Goal: Task Accomplishment & Management: Use online tool/utility

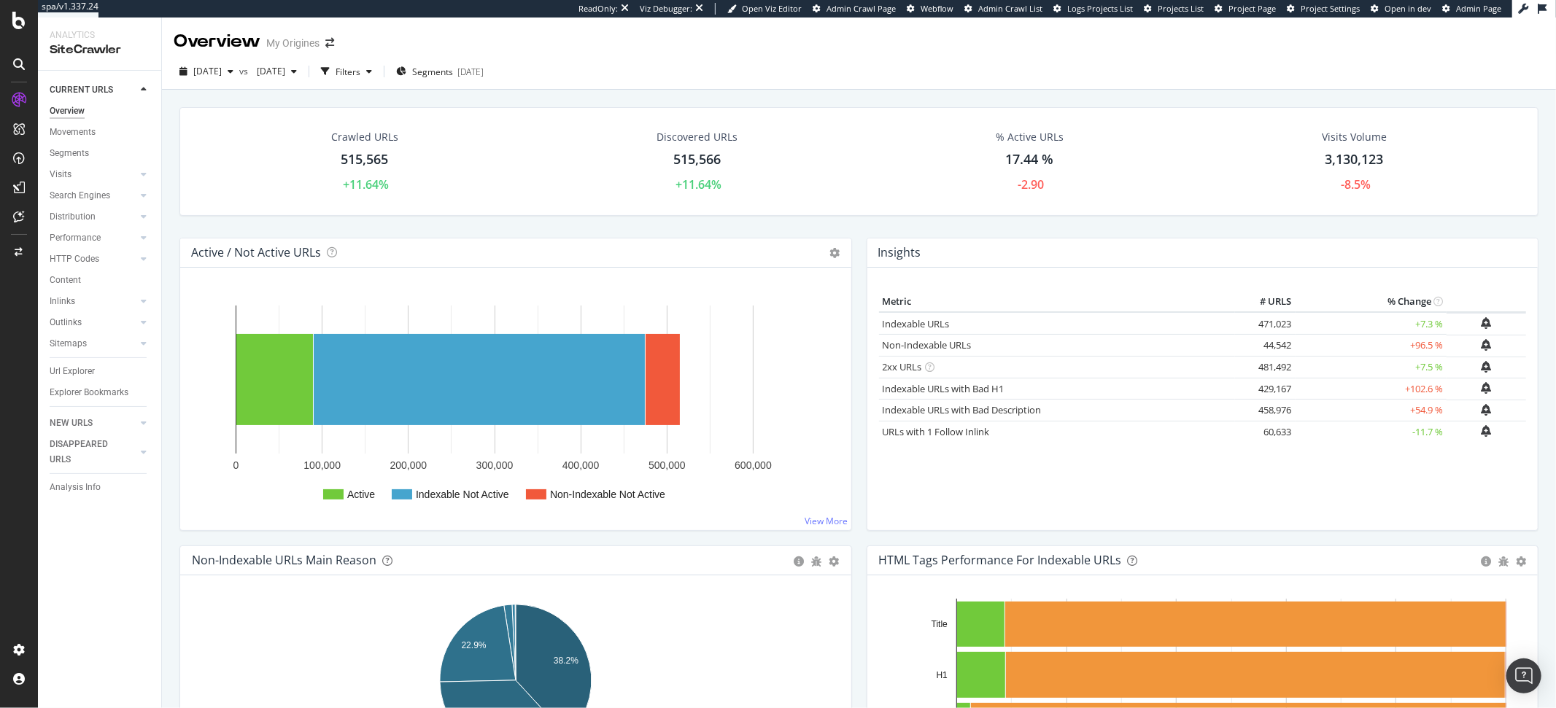
scroll to position [123, 0]
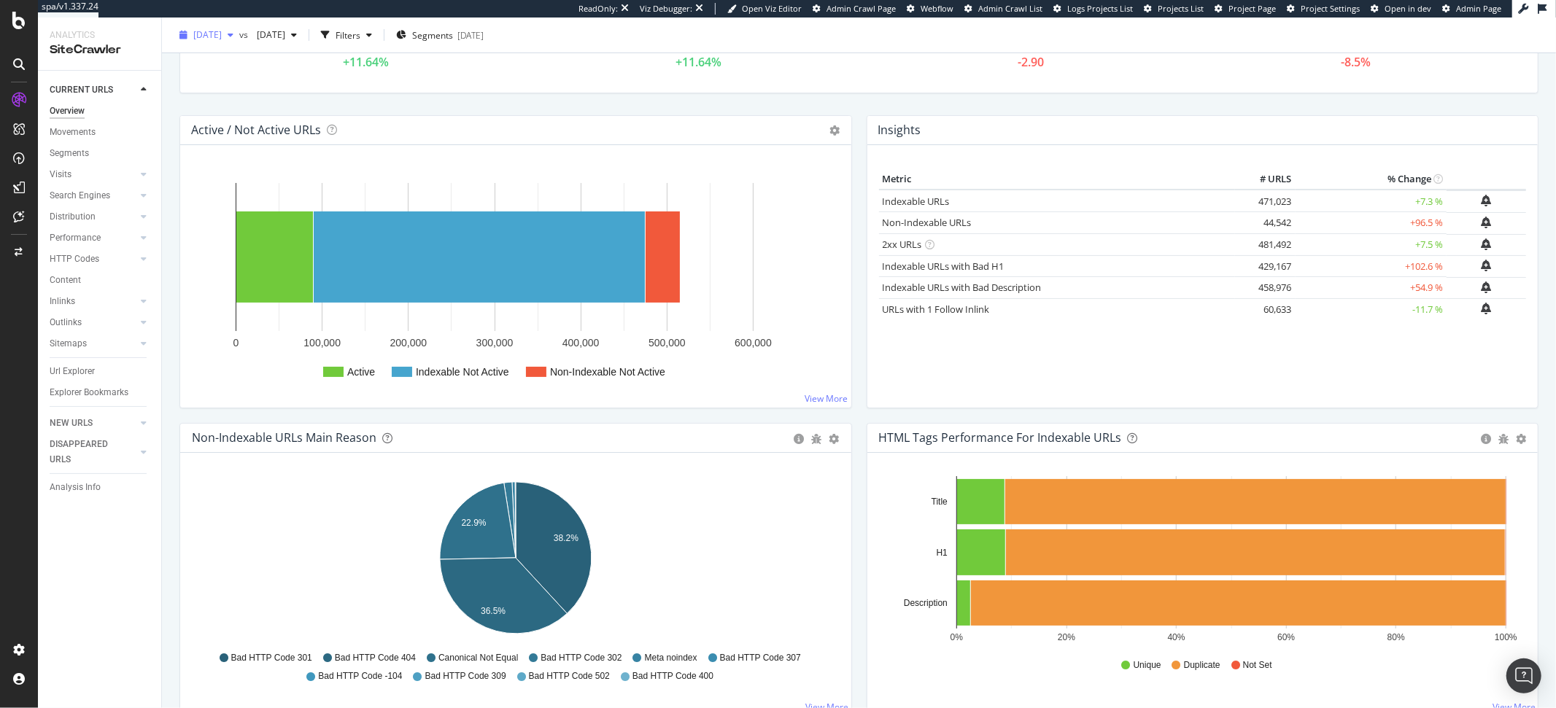
click at [222, 37] on span "[DATE]" at bounding box center [207, 34] width 28 height 12
click at [240, 113] on div "2025 Aug. 19th" at bounding box center [234, 114] width 78 height 13
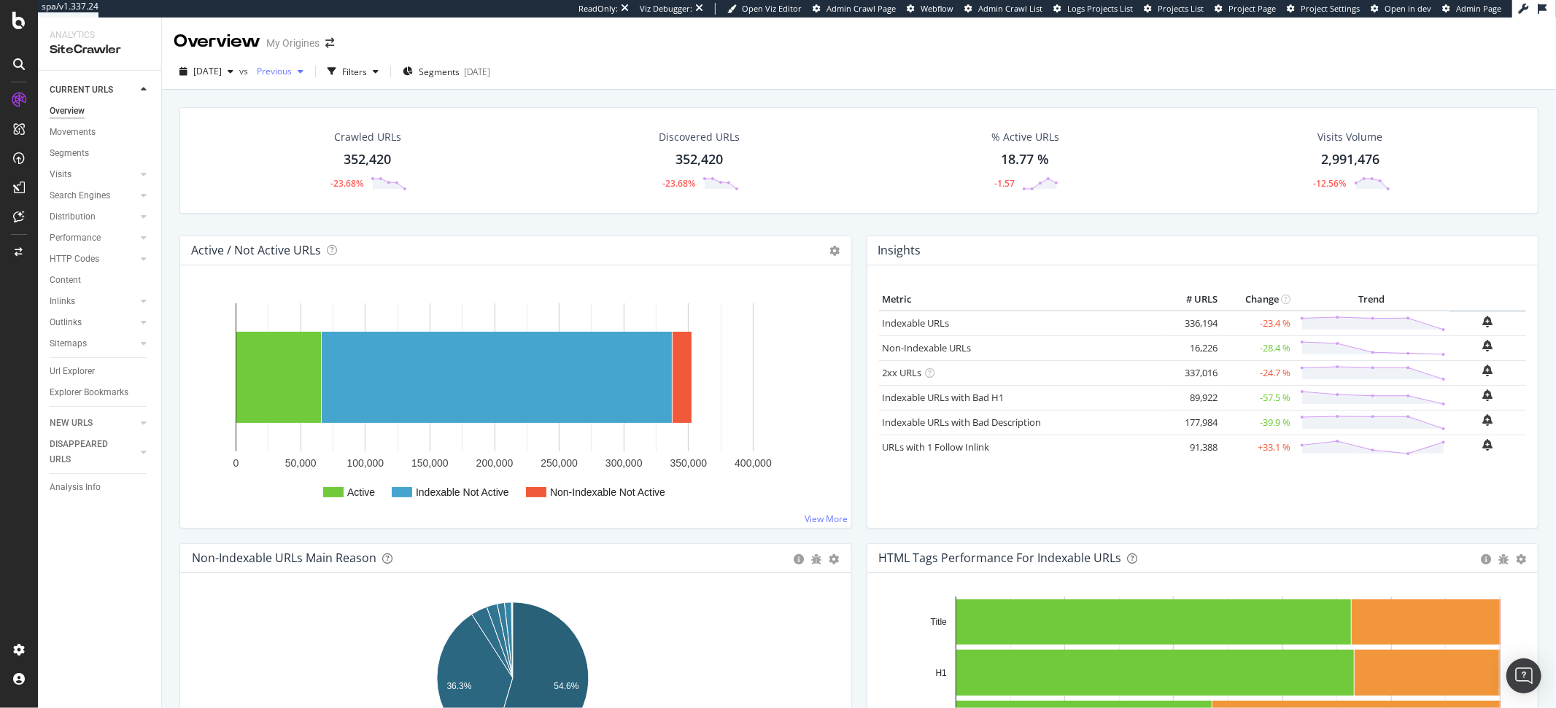
click at [292, 72] on span "Previous" at bounding box center [271, 71] width 41 height 12
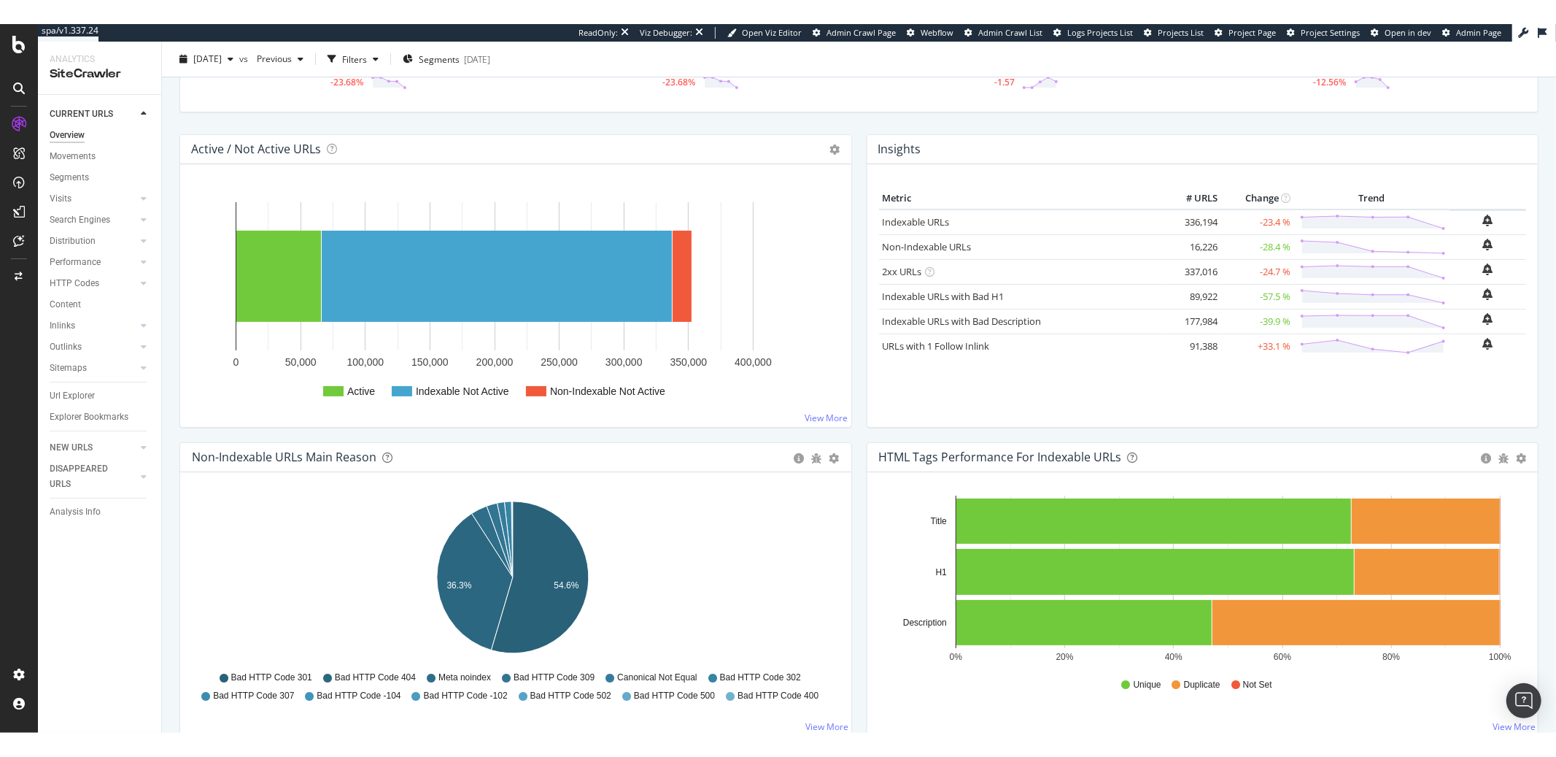
scroll to position [276, 0]
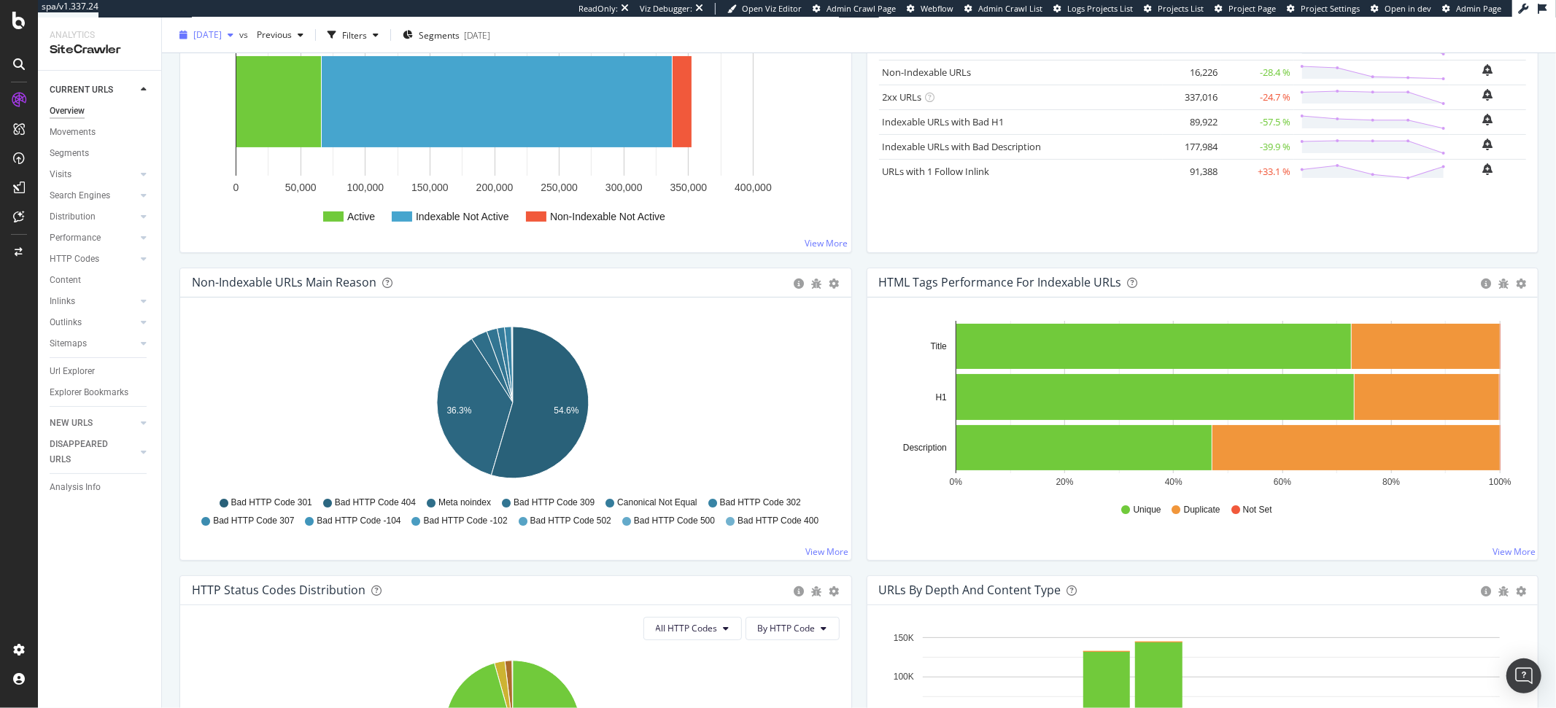
click at [221, 36] on span "2025 Aug. 19th" at bounding box center [207, 34] width 28 height 12
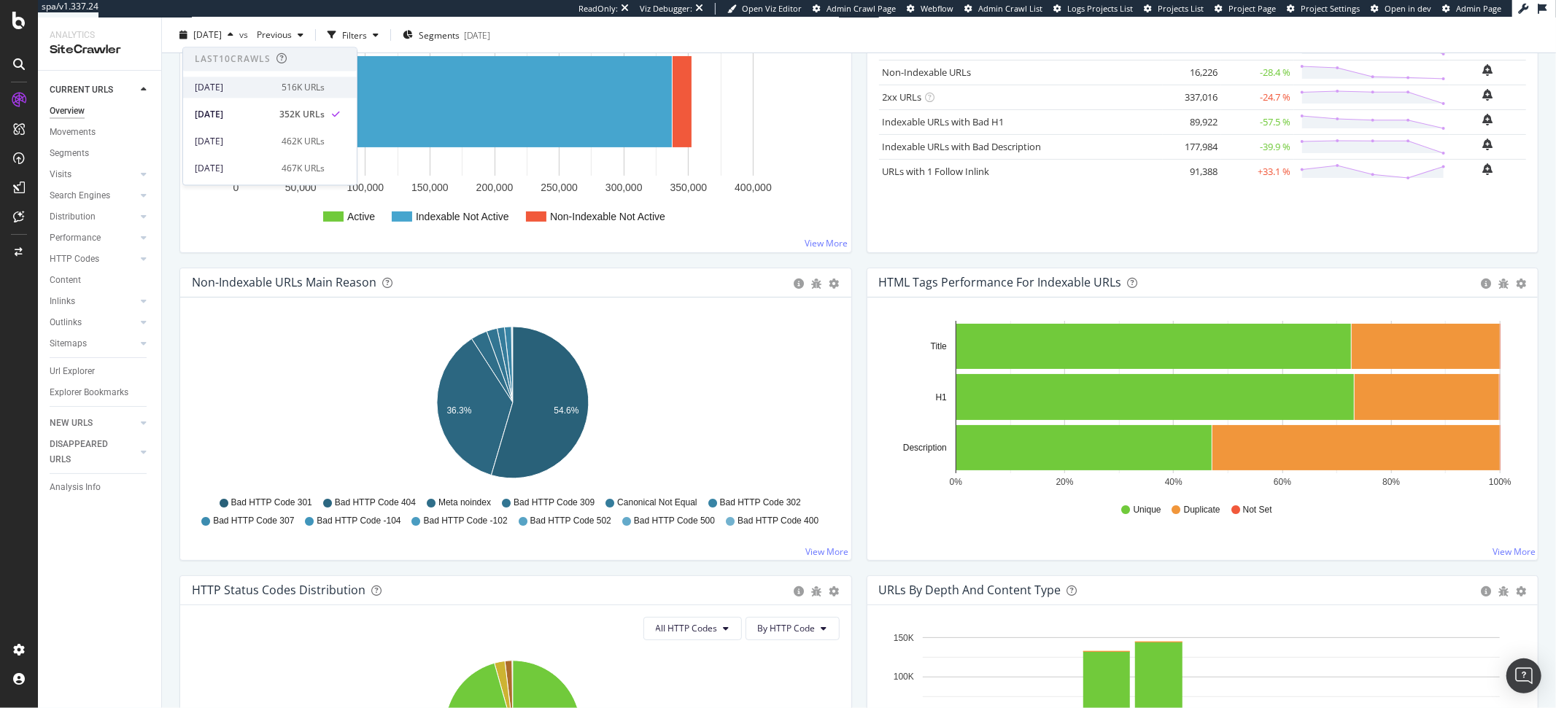
click at [233, 83] on div "[DATE]" at bounding box center [234, 87] width 78 height 13
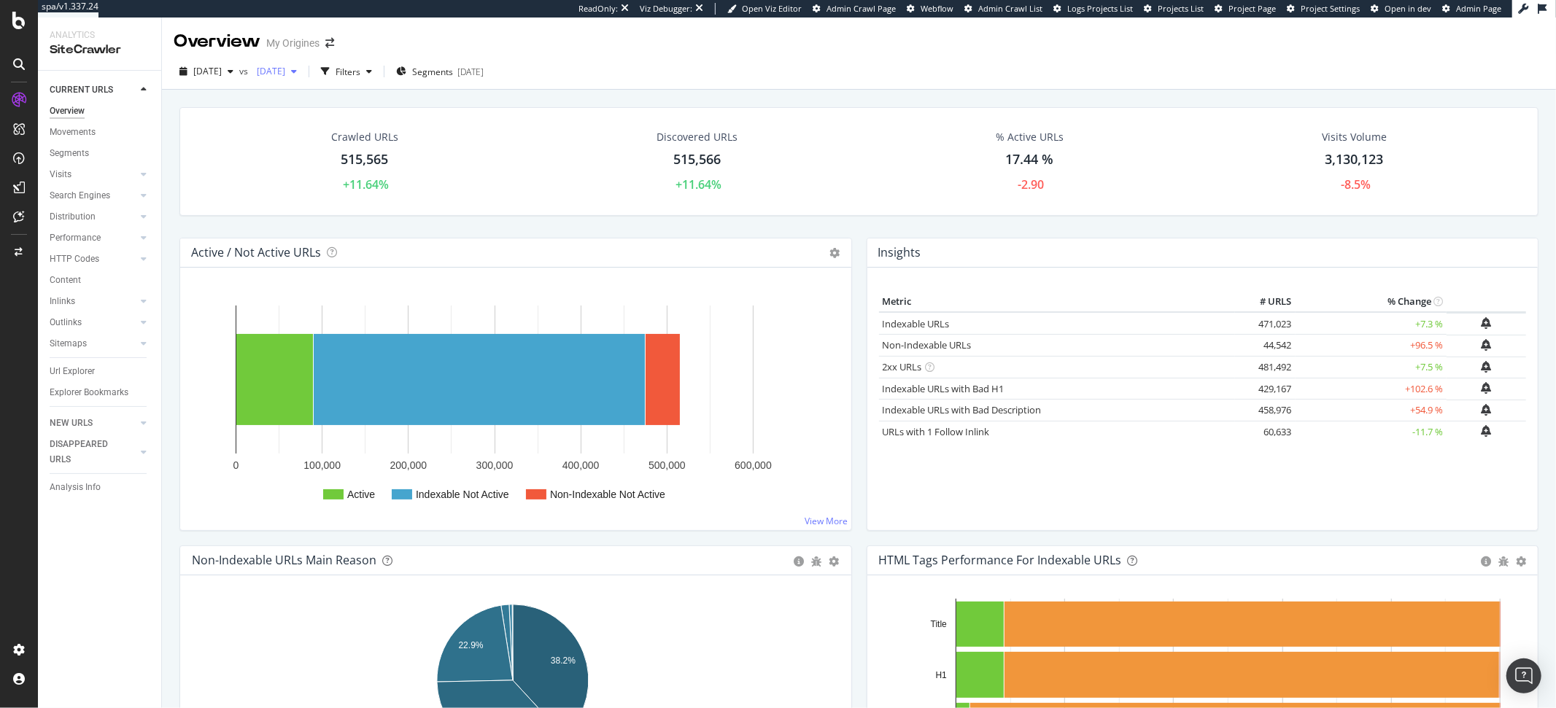
click at [285, 74] on span "2025 Aug. 5th" at bounding box center [268, 71] width 34 height 12
click at [317, 152] on div "2025 Aug. 19th" at bounding box center [321, 150] width 78 height 13
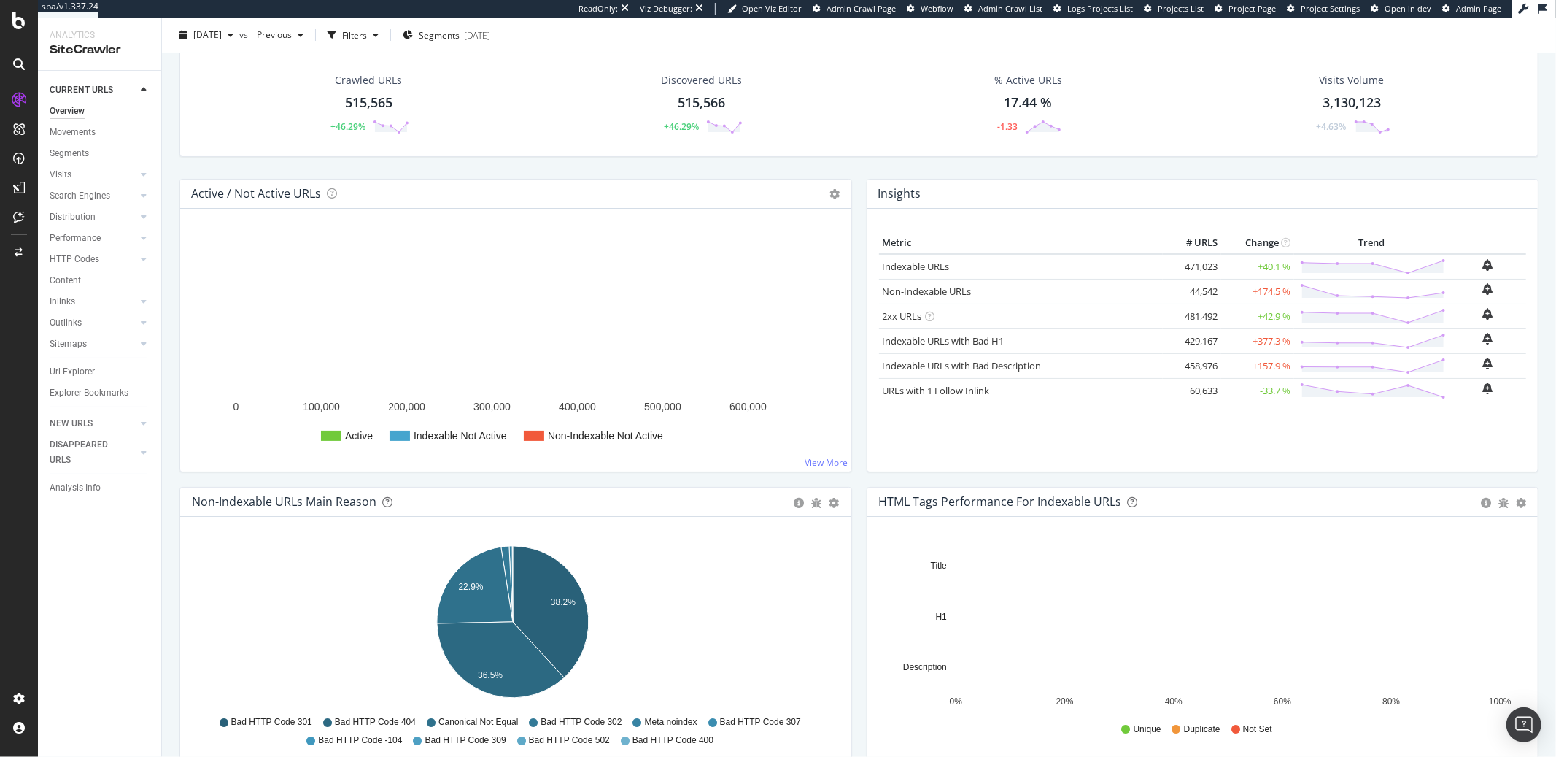
scroll to position [129, 0]
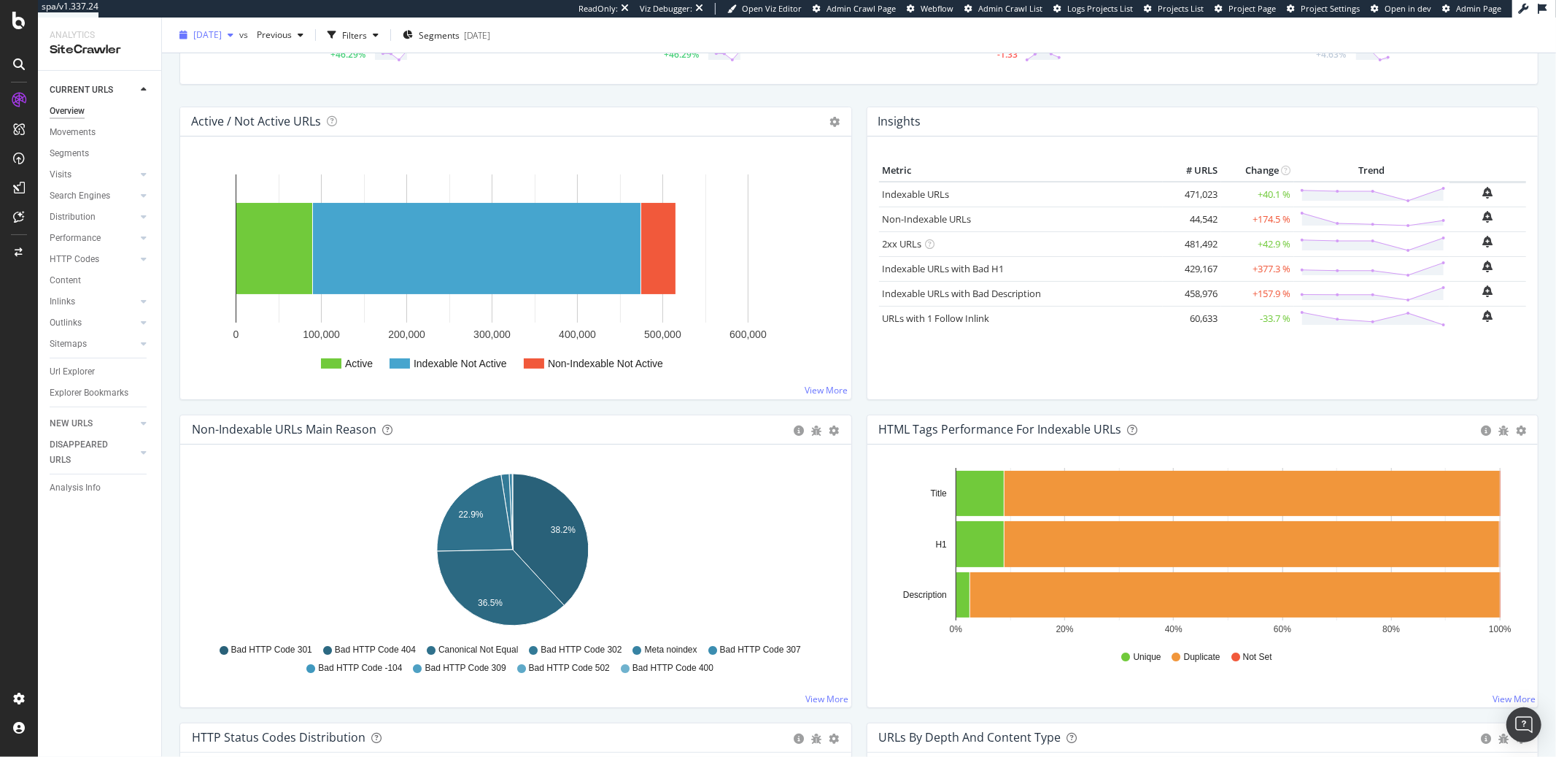
click at [222, 34] on span "2025 Sep. 2nd" at bounding box center [207, 34] width 28 height 12
click at [251, 112] on div "2025 Aug. 19th" at bounding box center [234, 114] width 78 height 13
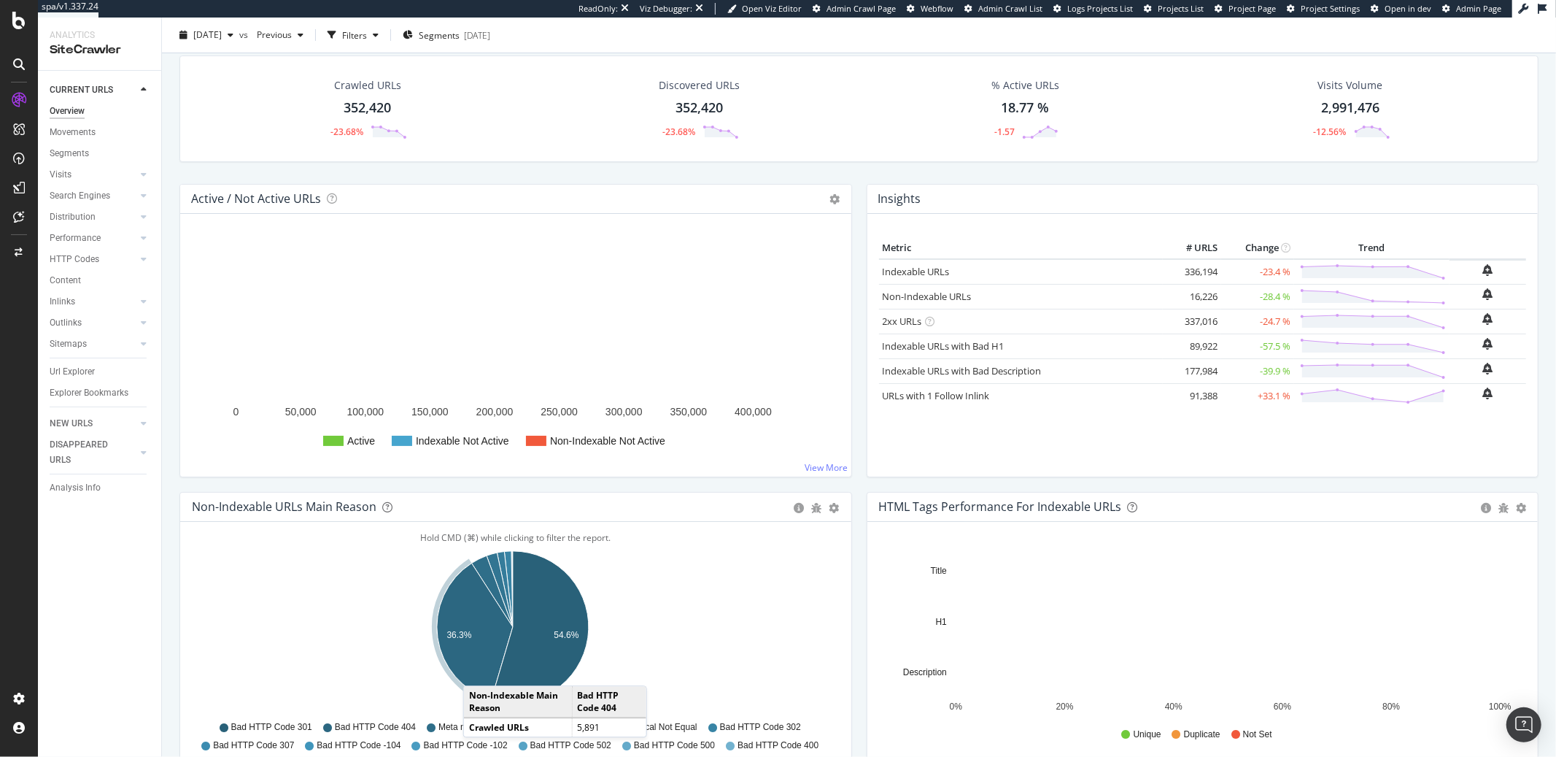
scroll to position [117, 0]
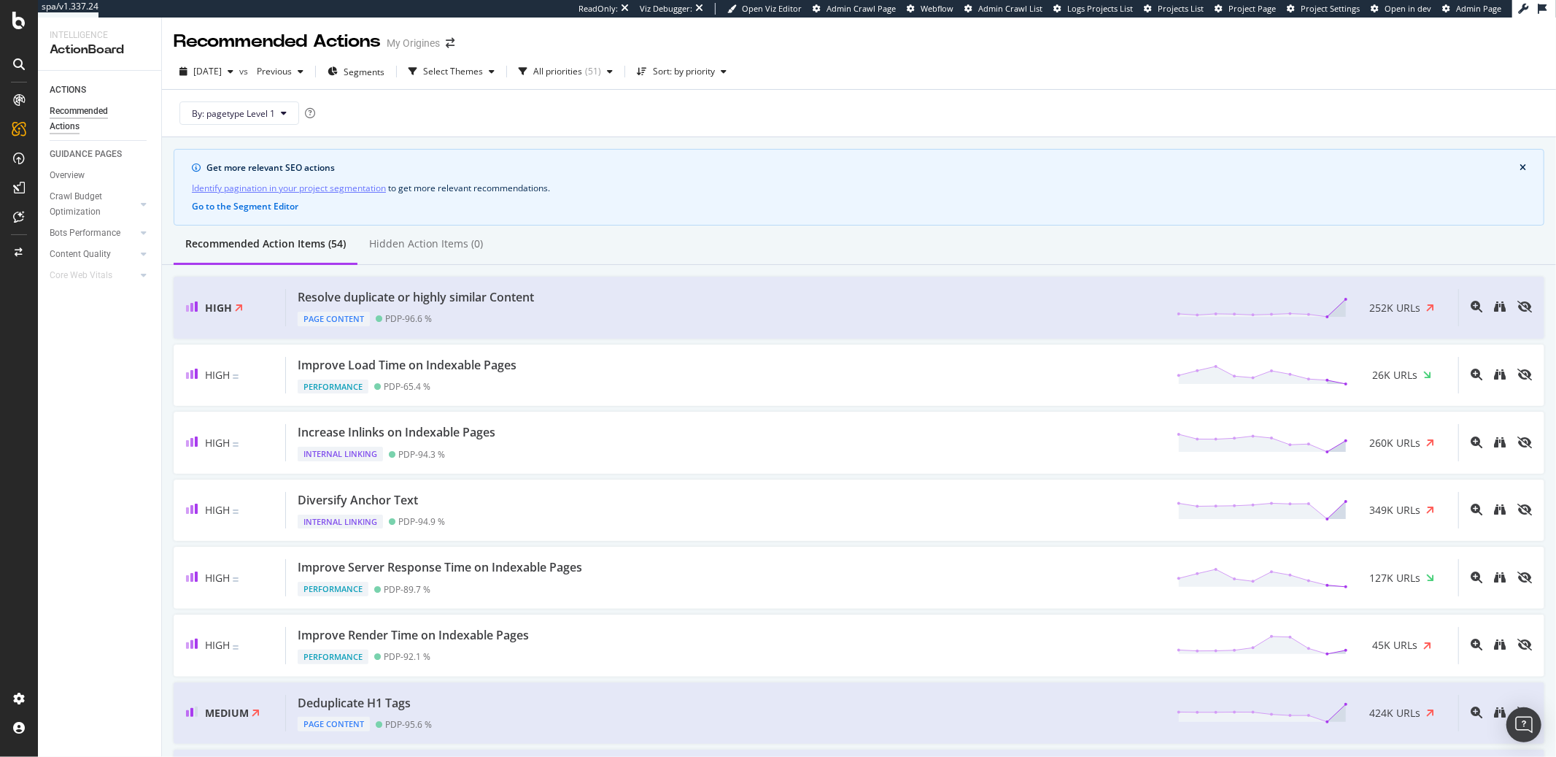
scroll to position [1632, 0]
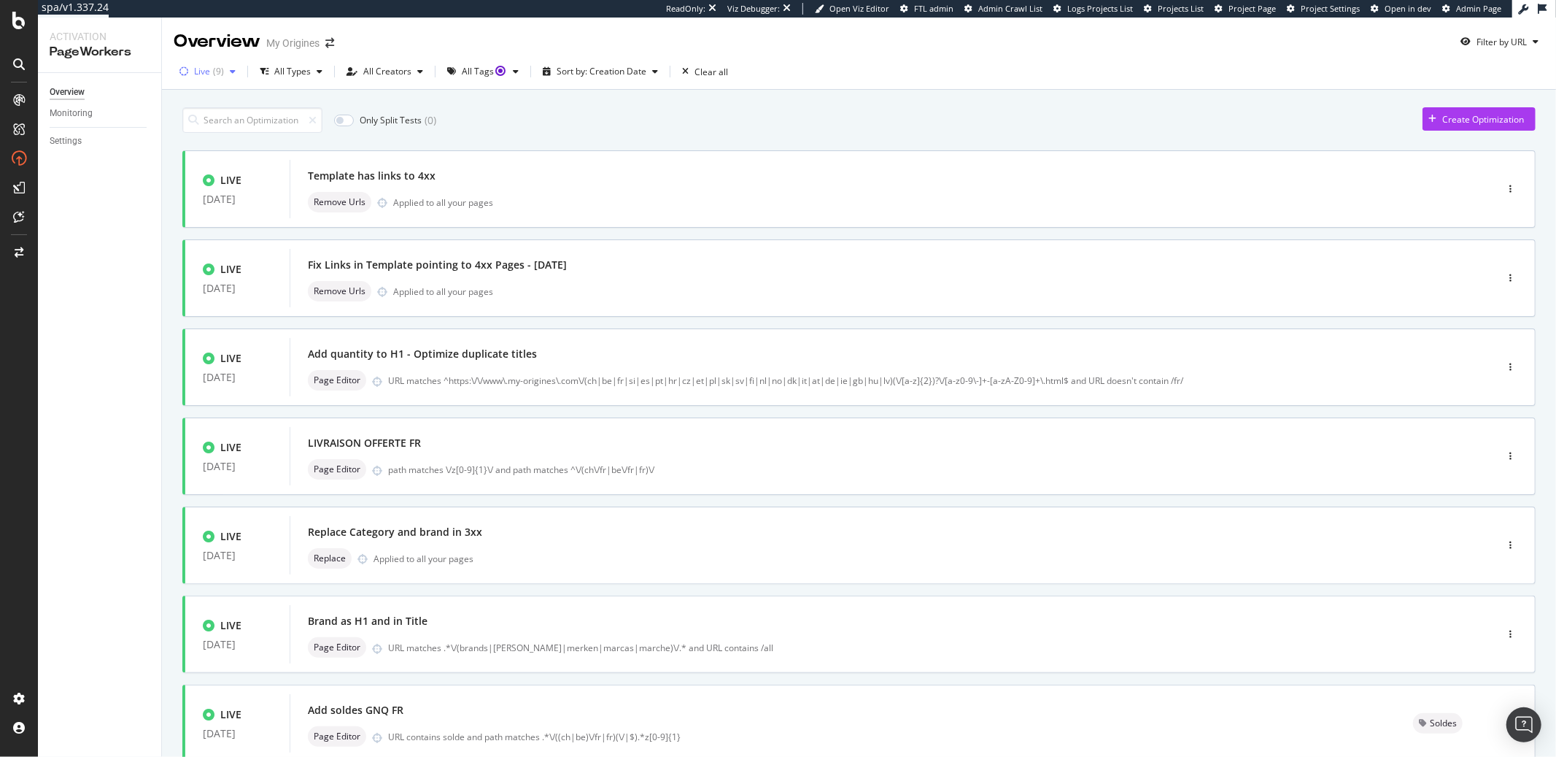
click at [207, 77] on div "Live ( 9 )" at bounding box center [208, 72] width 68 height 22
click at [221, 152] on div "Paused" at bounding box center [219, 150] width 30 height 12
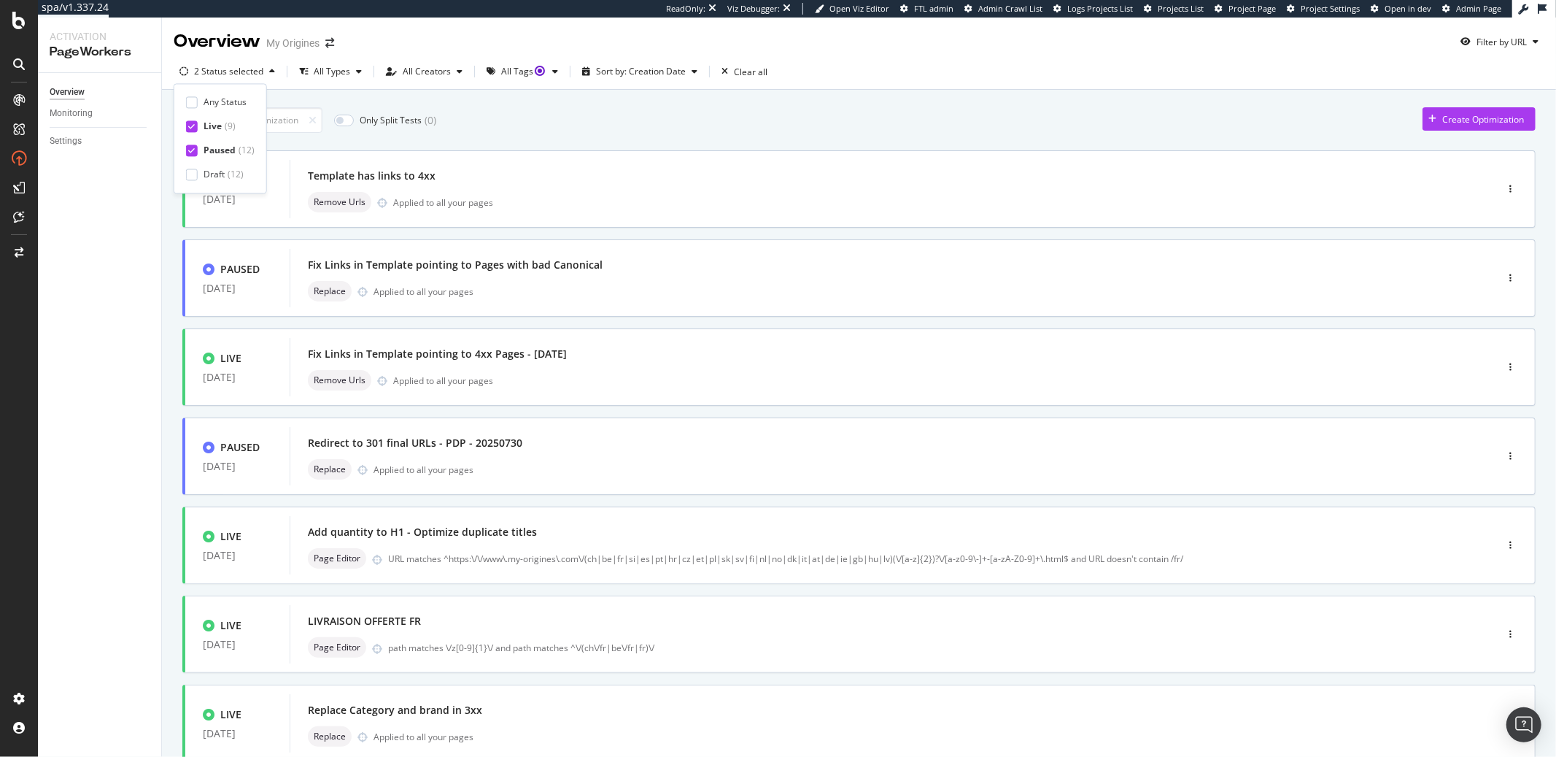
click at [201, 130] on div "Live ( 9 )" at bounding box center [220, 126] width 69 height 12
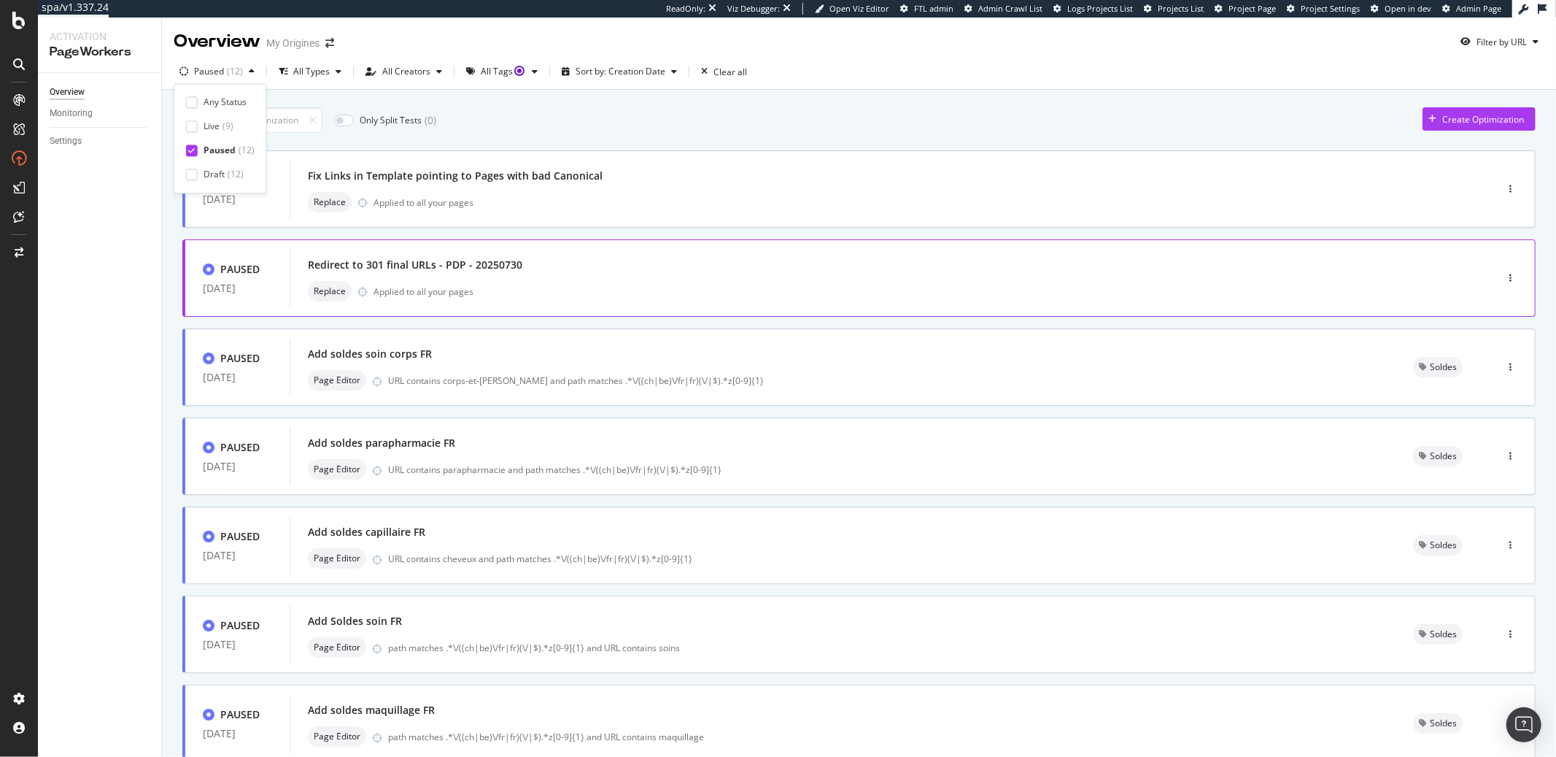
scroll to position [3, 0]
click at [471, 190] on div "Replace Applied to all your pages" at bounding box center [871, 199] width 1126 height 20
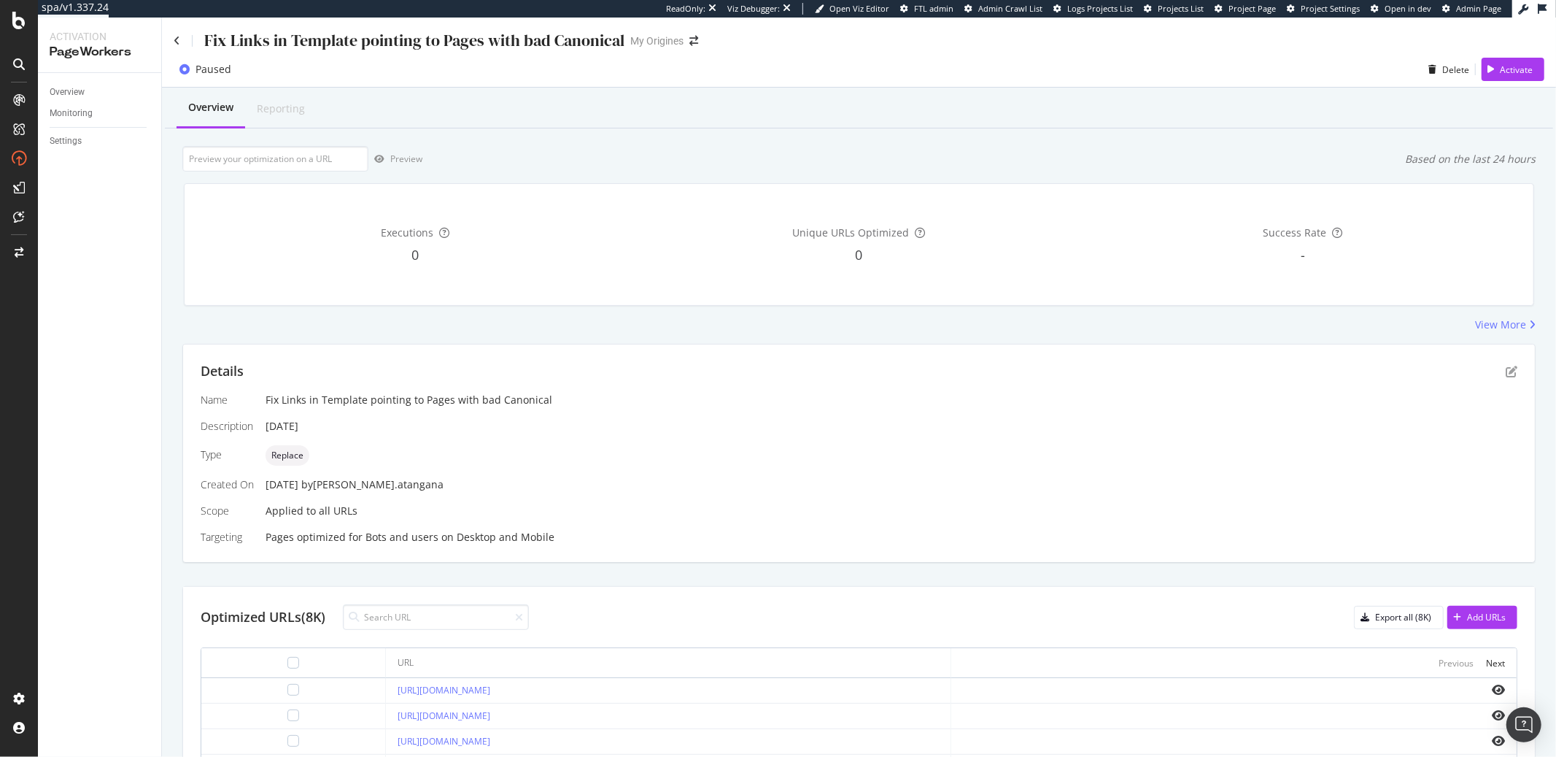
click at [171, 37] on div "Fix Links in Template pointing to Pages with bad Canonical My Origines" at bounding box center [859, 35] width 1394 height 34
click at [174, 39] on icon at bounding box center [177, 41] width 7 height 10
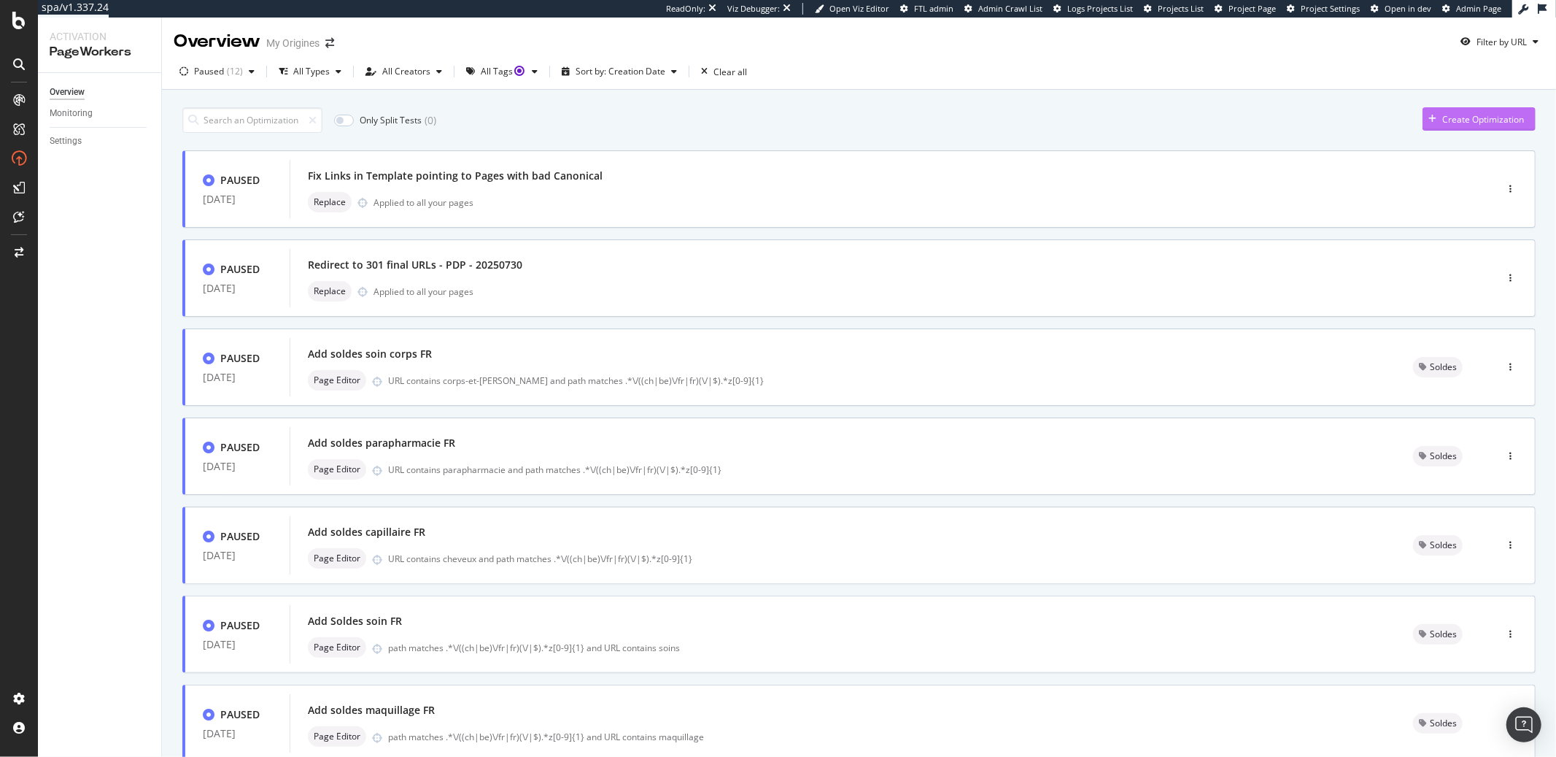
click at [1442, 123] on div "Create Optimization" at bounding box center [1483, 119] width 82 height 12
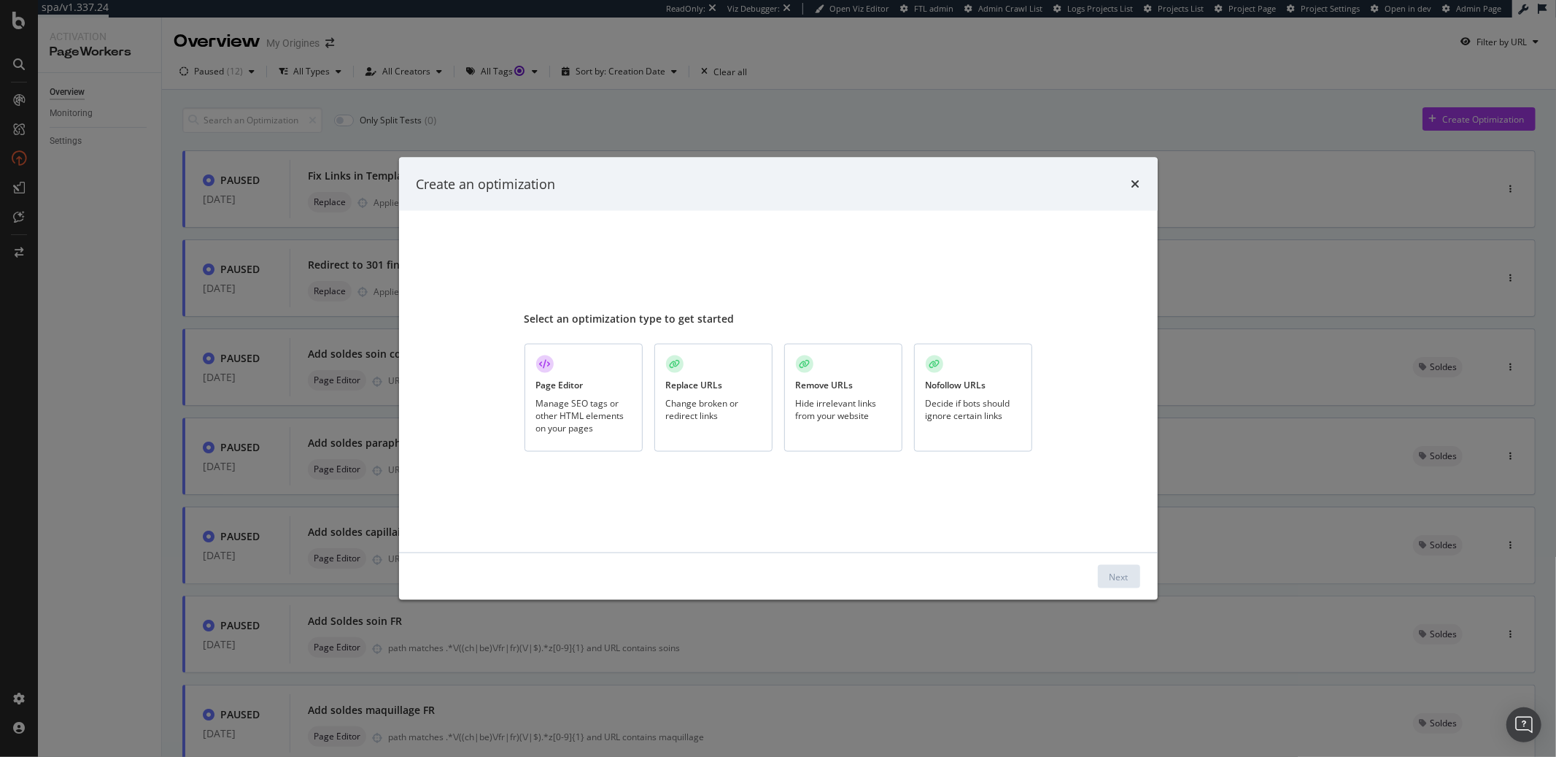
click at [739, 406] on div "Change broken or redirect links" at bounding box center [713, 409] width 95 height 25
click at [1128, 572] on div "Next" at bounding box center [1119, 576] width 19 height 12
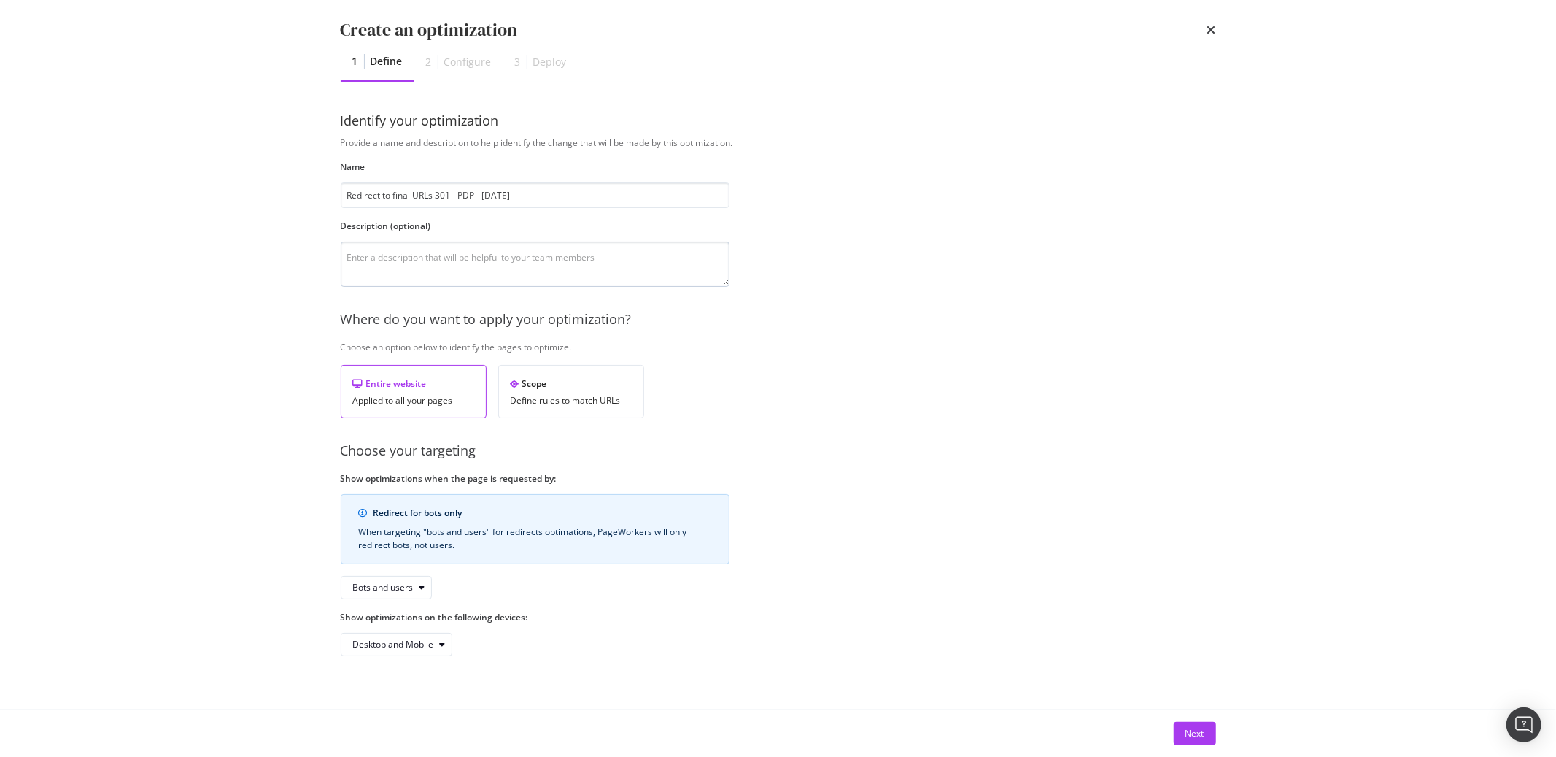
type input "Redirect to final URLs 301 - PDP - 12/09/2025"
click at [438, 274] on textarea "modal" at bounding box center [535, 263] width 389 height 45
click at [412, 579] on div "Bots and users" at bounding box center [392, 587] width 78 height 20
click at [406, 633] on div "Bots only" at bounding box center [390, 636] width 87 height 18
click at [1184, 732] on button "Next" at bounding box center [1195, 733] width 42 height 23
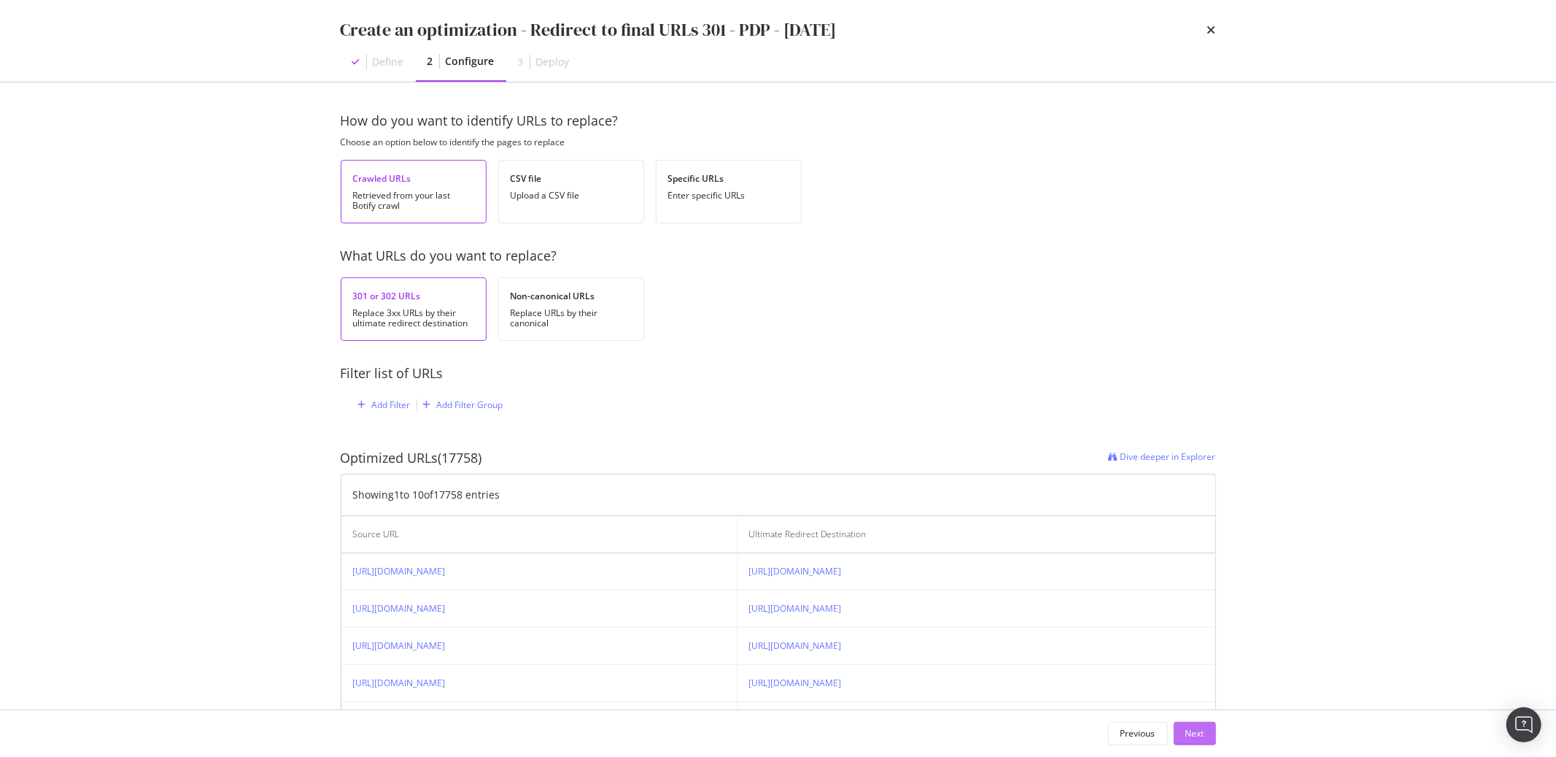
click at [1186, 735] on div "Next" at bounding box center [1195, 733] width 19 height 12
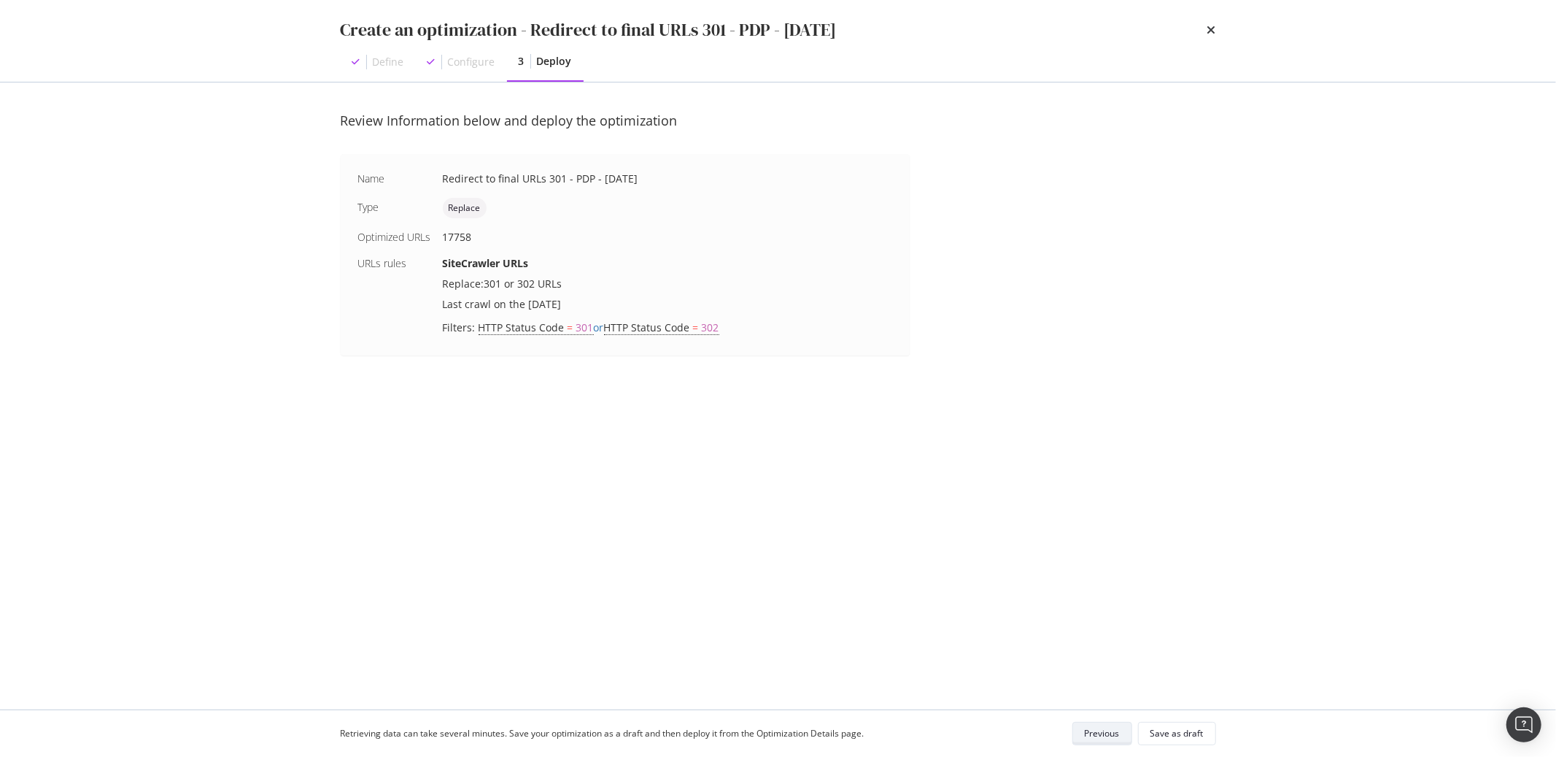
click at [1115, 739] on div "Previous" at bounding box center [1102, 733] width 35 height 12
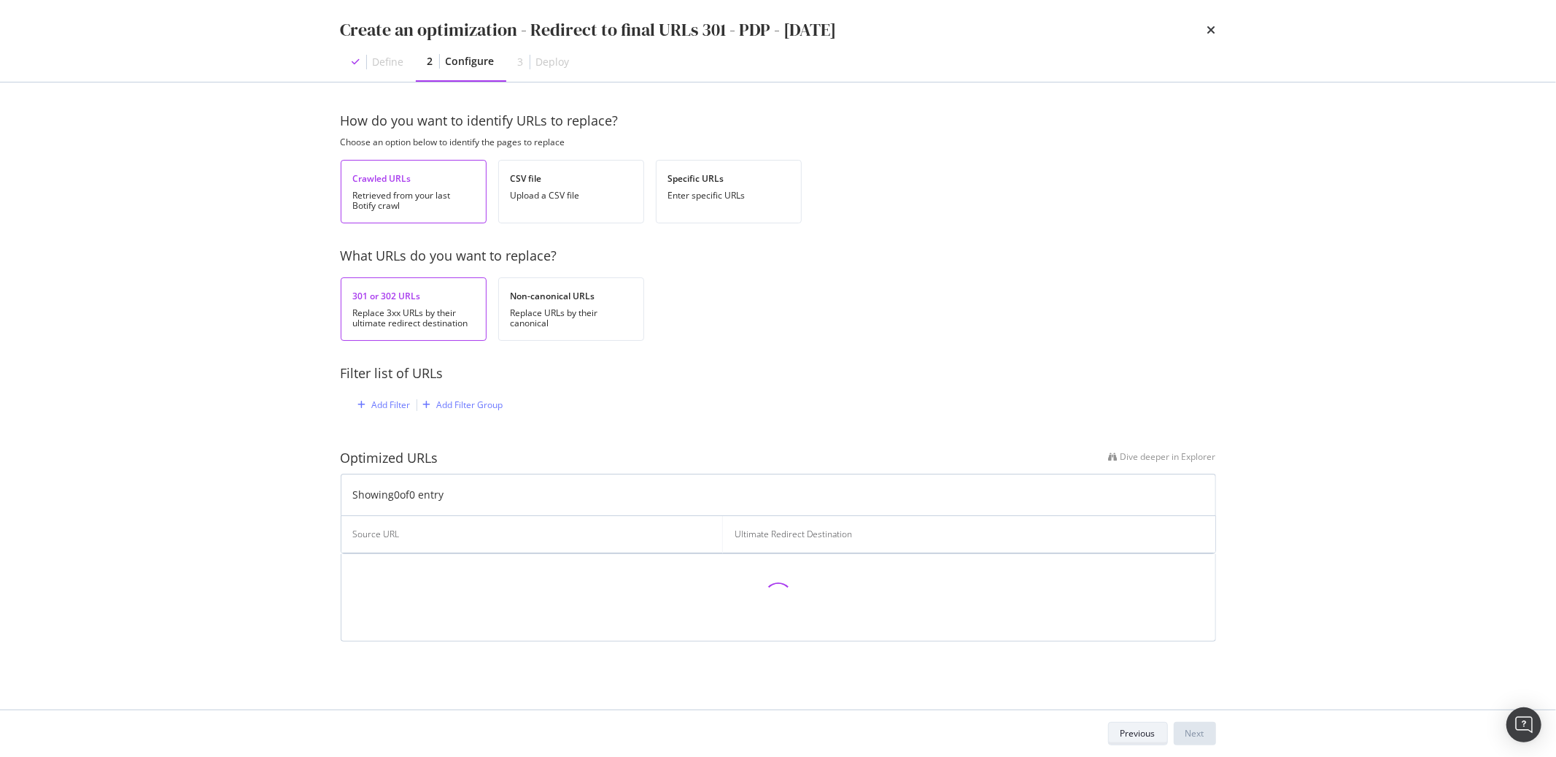
click at [1119, 734] on button "Previous" at bounding box center [1138, 733] width 60 height 23
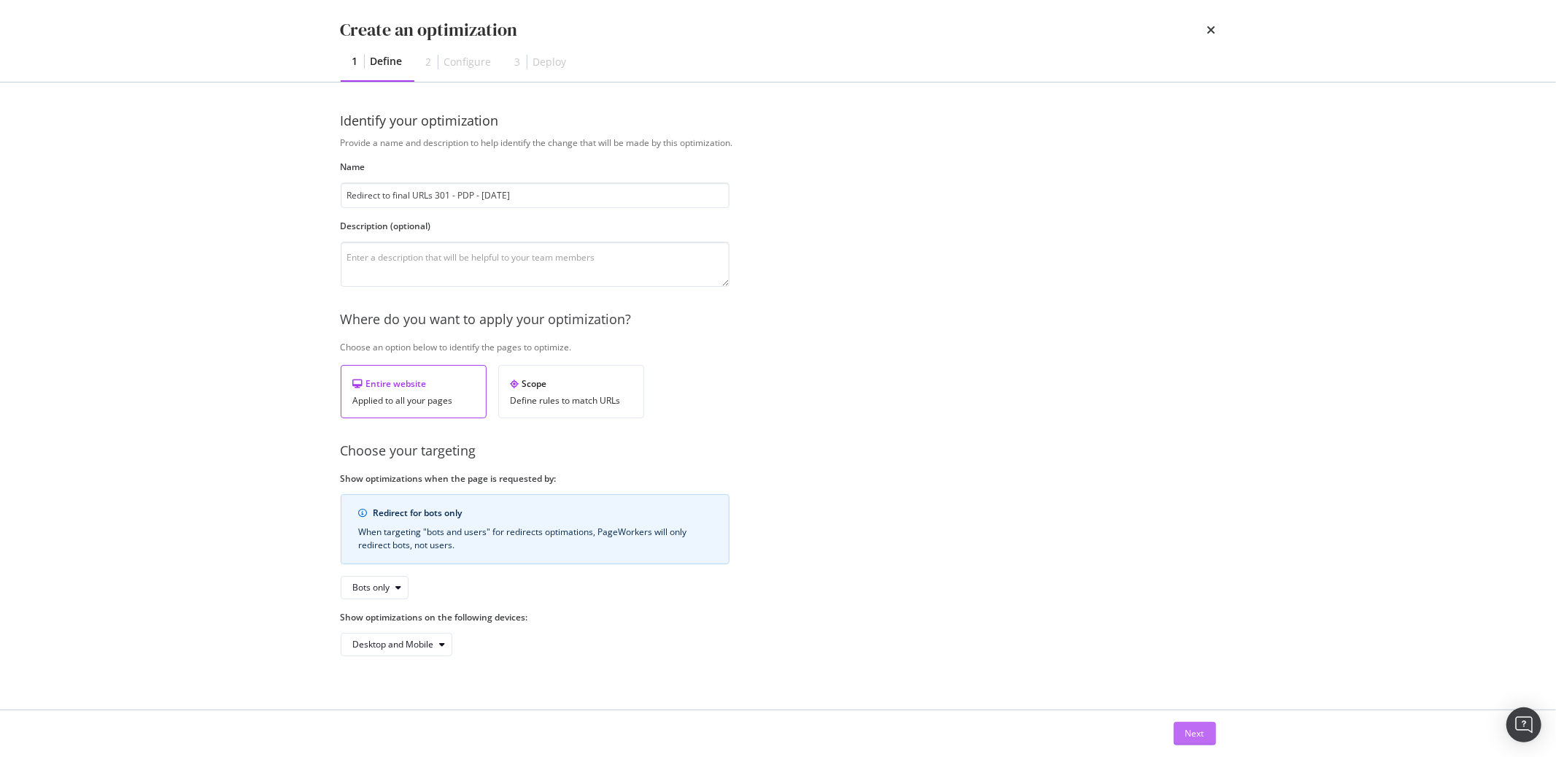
click at [1180, 735] on button "Next" at bounding box center [1195, 733] width 42 height 23
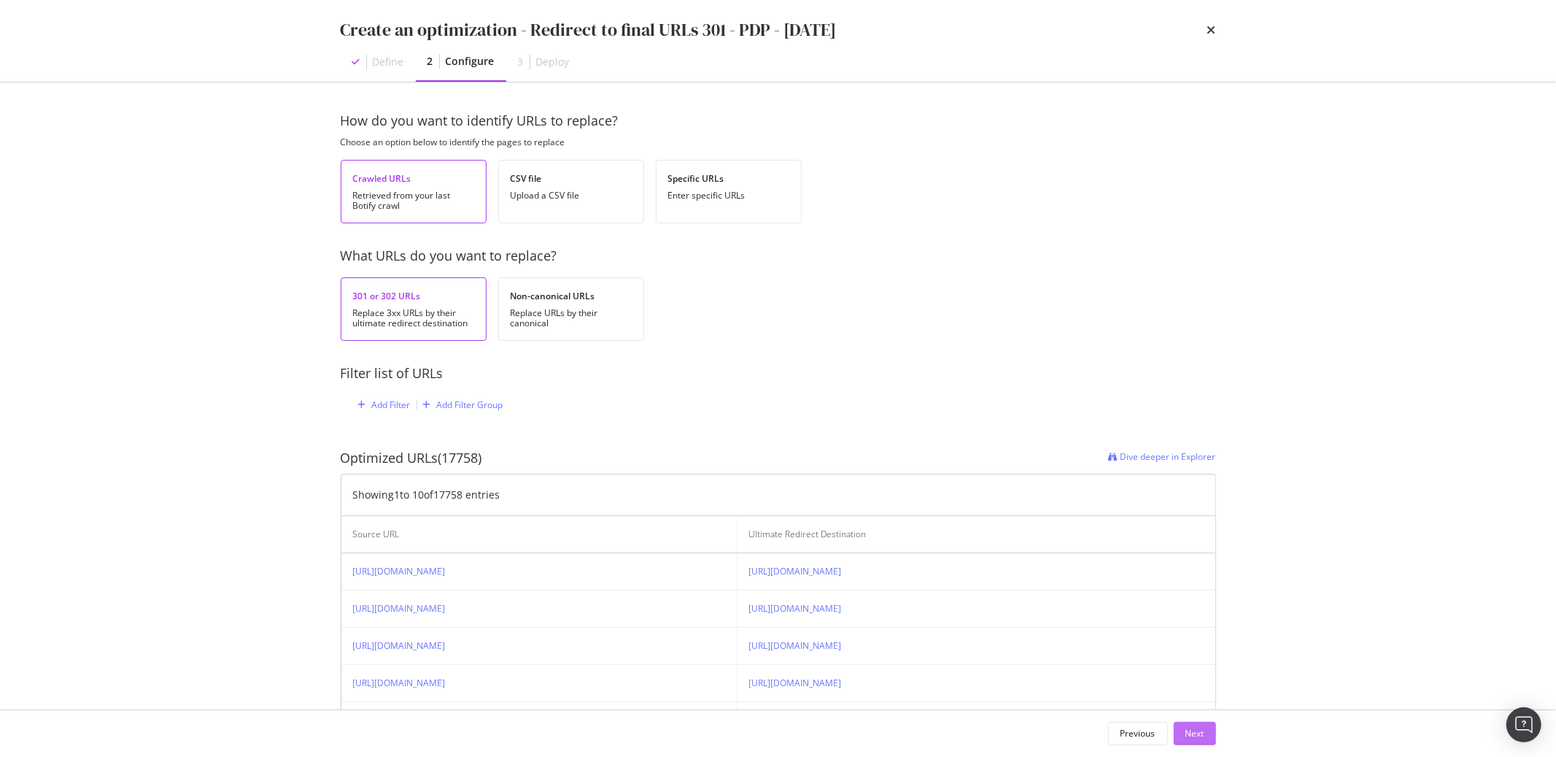
click at [1191, 736] on div "Next" at bounding box center [1195, 733] width 19 height 12
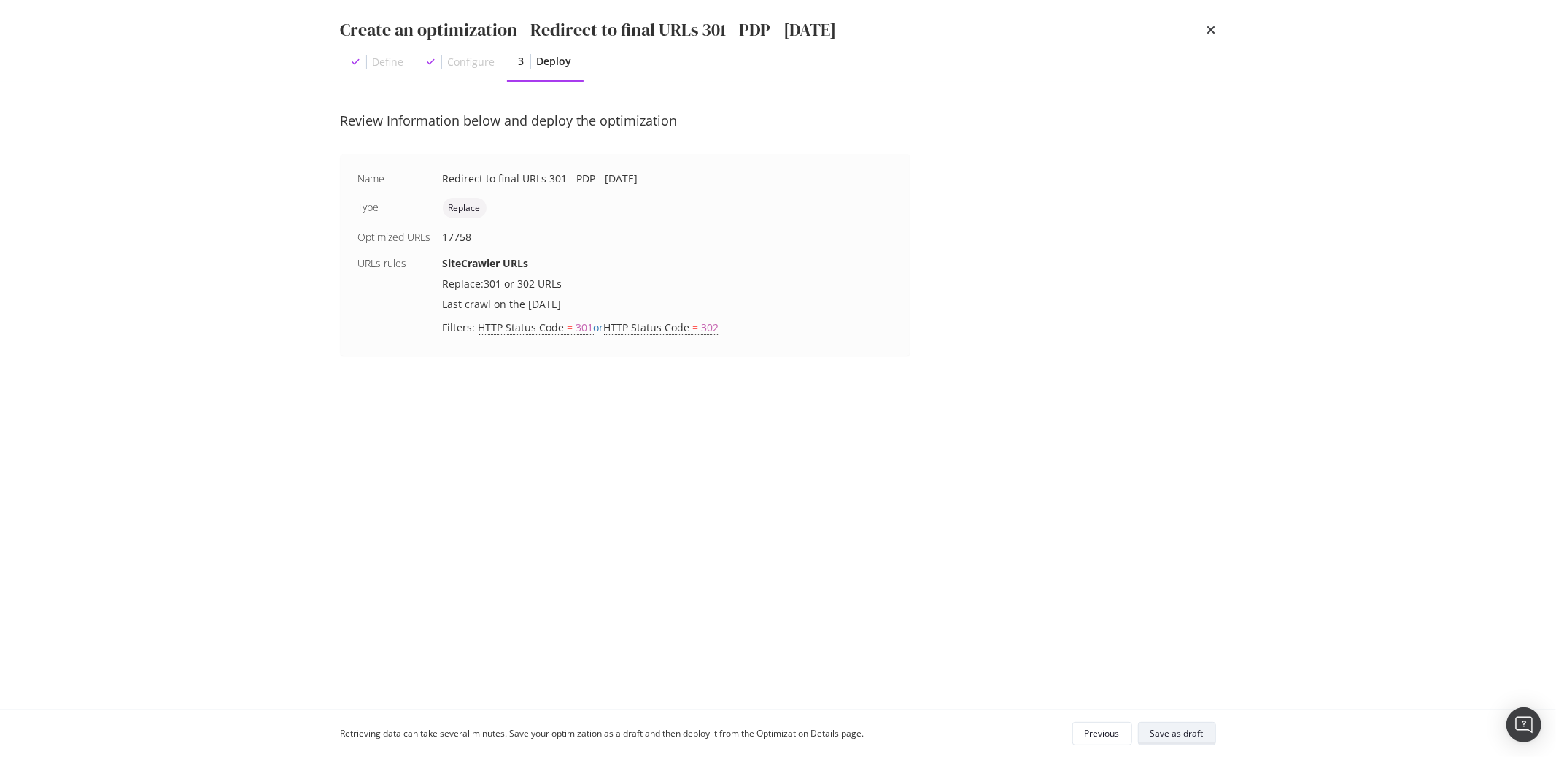
click at [1191, 736] on div "Save as draft" at bounding box center [1177, 733] width 53 height 12
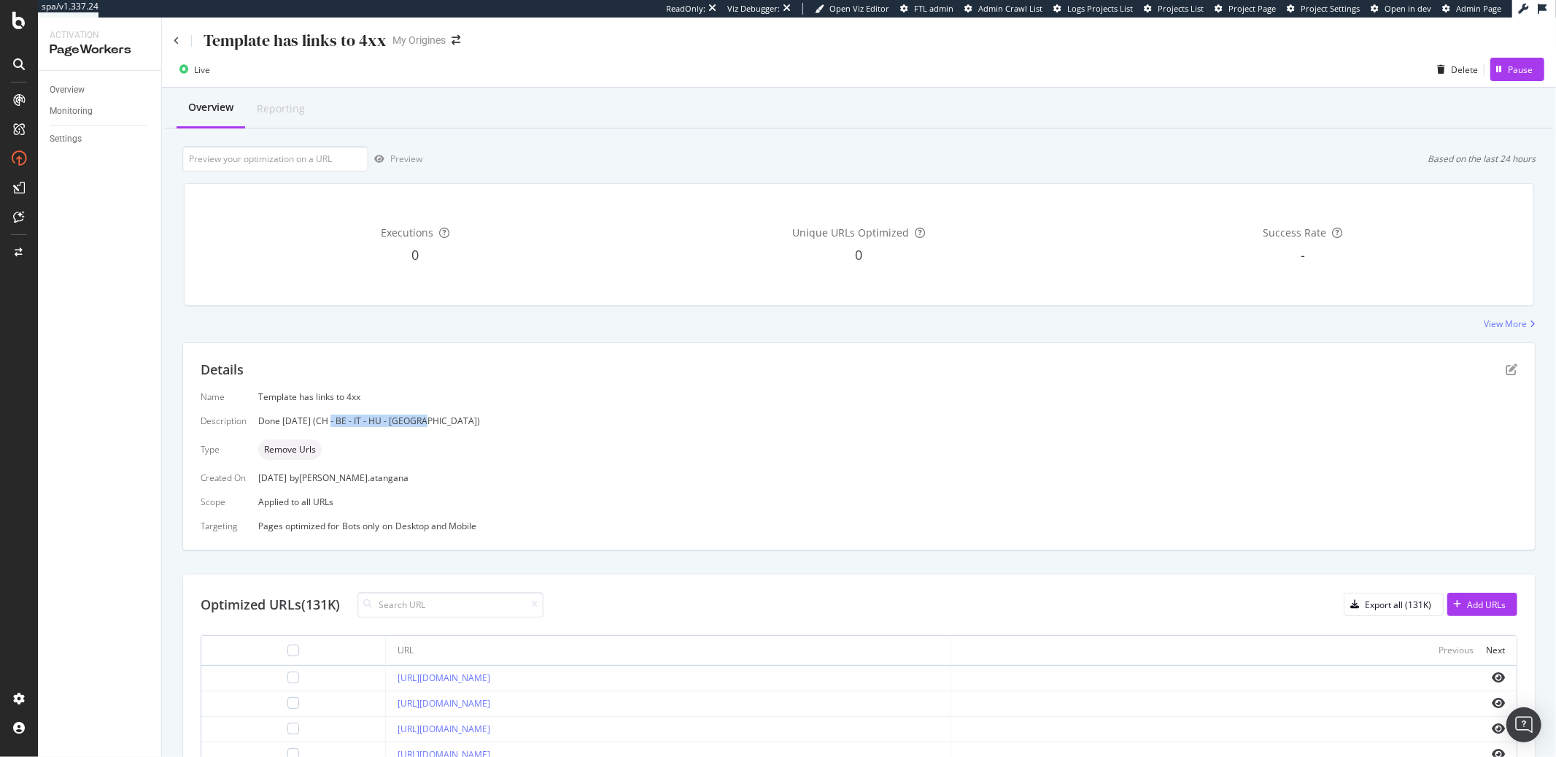
drag, startPoint x: 438, startPoint y: 422, endPoint x: 330, endPoint y: 424, distance: 107.3
click at [330, 424] on div "Done [DATE] (CH - BE - IT - HU - [GEOGRAPHIC_DATA])" at bounding box center [887, 420] width 1259 height 12
copy div "(CH - BE - IT - HU - [GEOGRAPHIC_DATA])"
click at [1506, 367] on icon "pen-to-square" at bounding box center [1512, 369] width 12 height 12
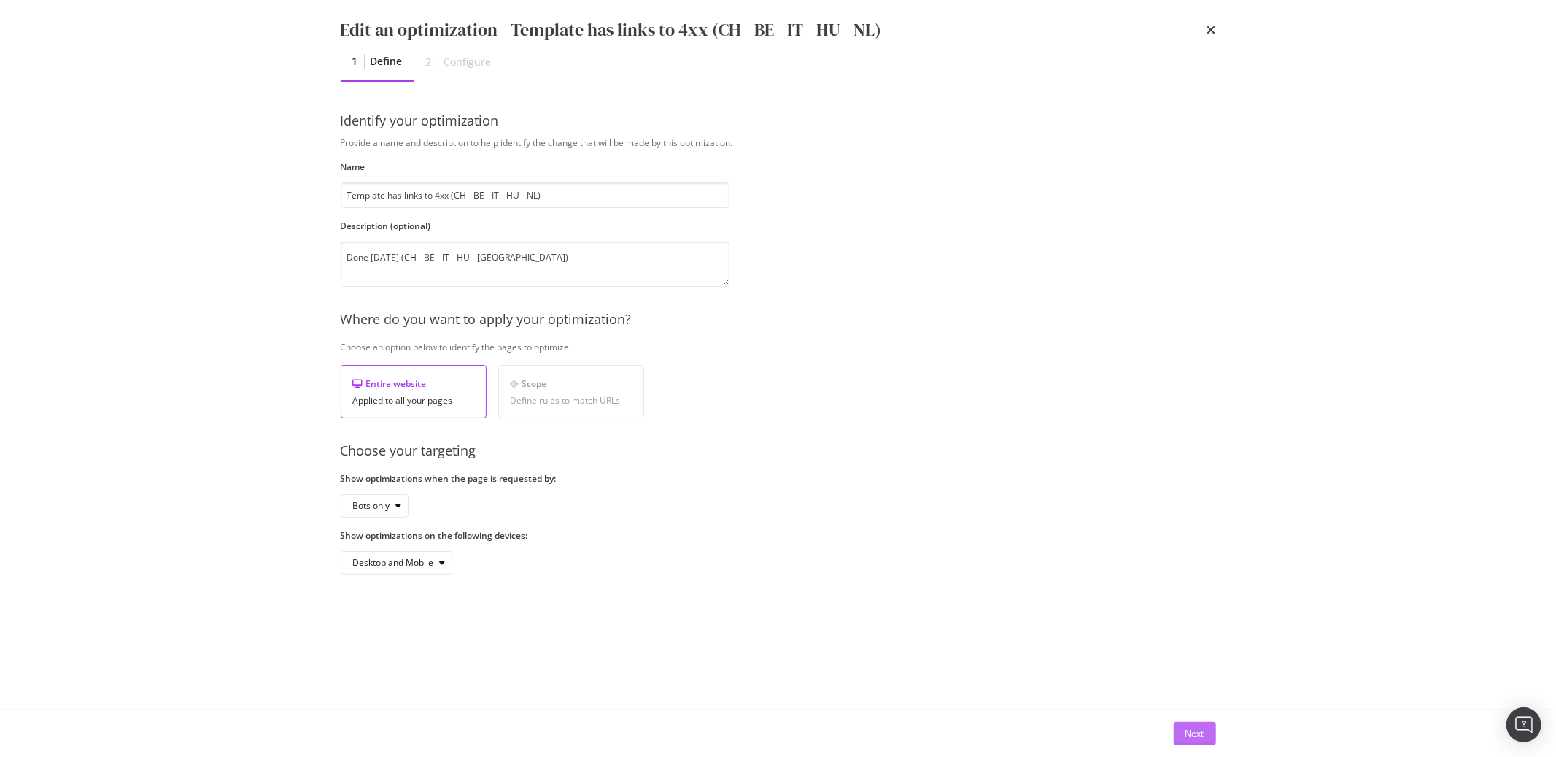
type input "Template has links to 4xx (CH - BE - IT - HU - NL)"
click at [1176, 730] on button "Next" at bounding box center [1195, 733] width 42 height 23
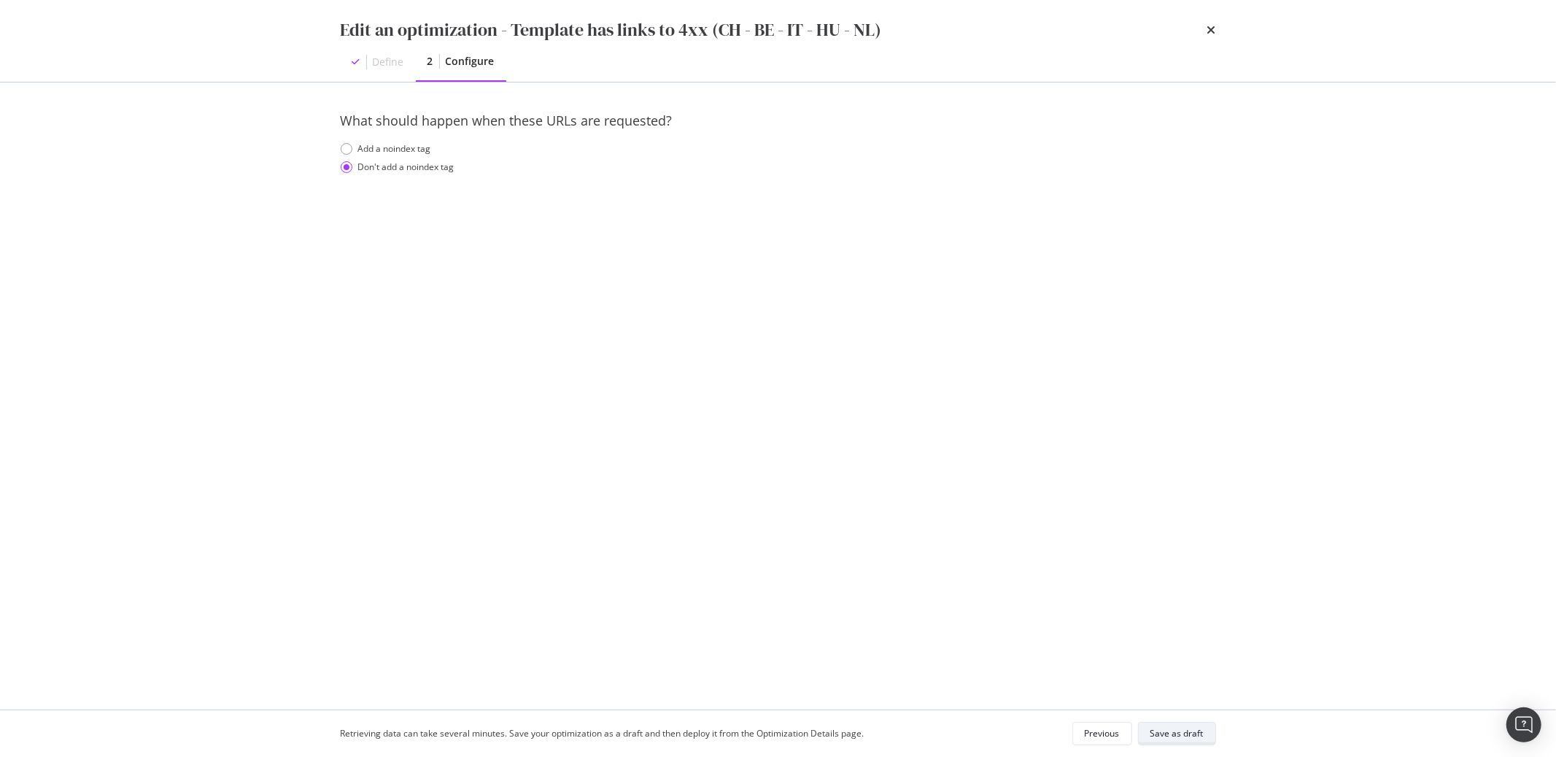
click at [1189, 728] on div "Save as draft" at bounding box center [1177, 733] width 53 height 12
